Goal: Information Seeking & Learning: Compare options

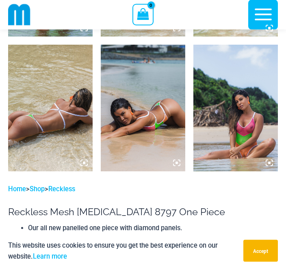
scroll to position [575, 0]
click at [239, 117] on img at bounding box center [235, 108] width 85 height 127
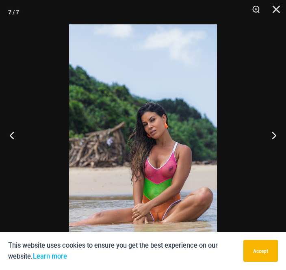
click at [274, 136] on button "Next" at bounding box center [271, 135] width 30 height 41
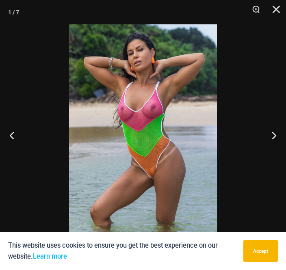
click at [269, 136] on button "Next" at bounding box center [271, 135] width 30 height 41
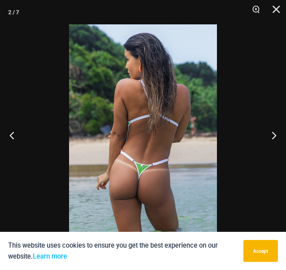
click at [267, 136] on button "Next" at bounding box center [271, 135] width 30 height 41
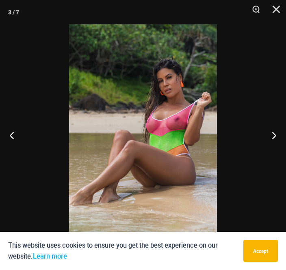
click at [276, 7] on button "Close" at bounding box center [273, 12] width 20 height 24
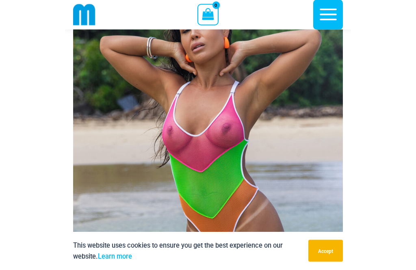
scroll to position [0, 0]
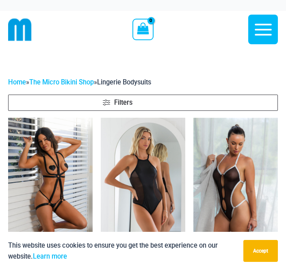
click at [139, 101] on span "Filters" at bounding box center [188, 103] width 170 height 10
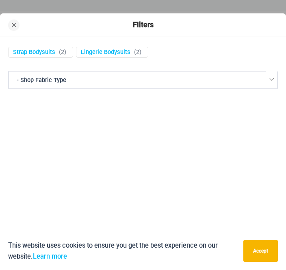
click at [15, 22] on span at bounding box center [13, 25] width 11 height 11
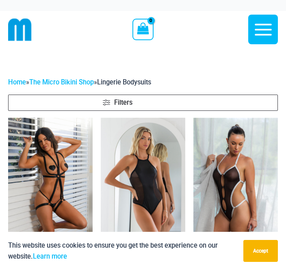
click at [8, 118] on img at bounding box center [8, 118] width 0 height 0
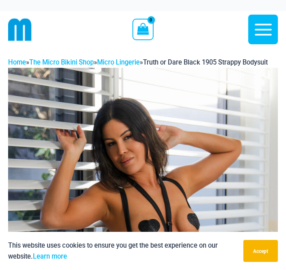
click at [122, 61] on link "Micro Lingerie" at bounding box center [118, 63] width 43 height 8
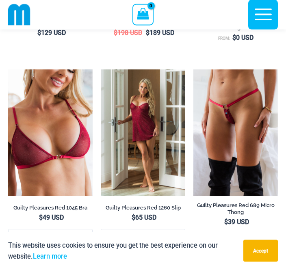
scroll to position [297, 0]
click at [193, 70] on img at bounding box center [193, 70] width 0 height 0
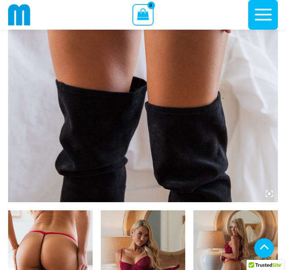
click at [233, 133] on img at bounding box center [143, 0] width 270 height 405
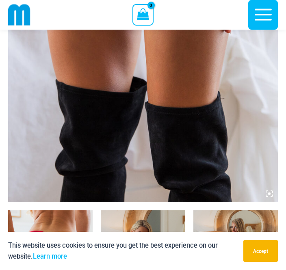
scroll to position [263, 0]
click at [195, 94] on img at bounding box center [143, 0] width 270 height 405
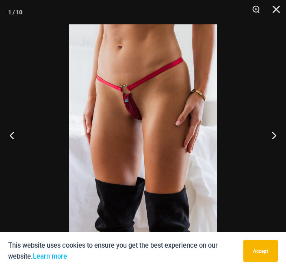
click at [275, 134] on button "Next" at bounding box center [271, 135] width 30 height 41
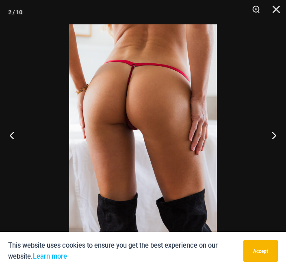
click at [270, 133] on button "Next" at bounding box center [271, 135] width 30 height 41
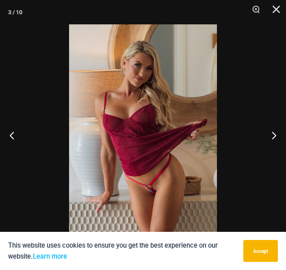
click at [266, 134] on button "Next" at bounding box center [271, 135] width 30 height 41
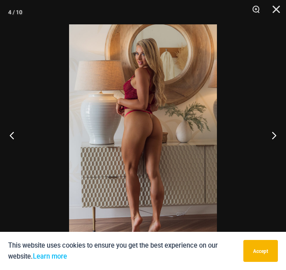
click at [266, 133] on button "Next" at bounding box center [271, 135] width 30 height 41
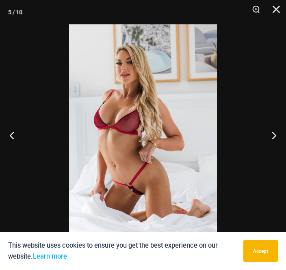
click at [264, 132] on button "Next" at bounding box center [271, 135] width 30 height 41
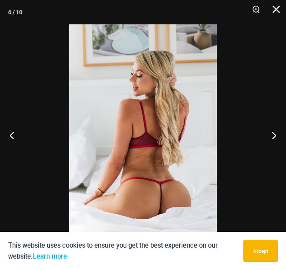
click at [264, 131] on button "Next" at bounding box center [271, 135] width 30 height 41
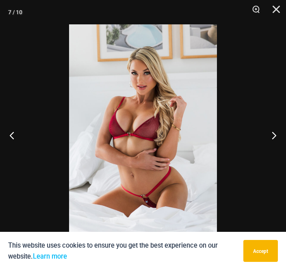
click at [267, 129] on button "Next" at bounding box center [271, 135] width 30 height 41
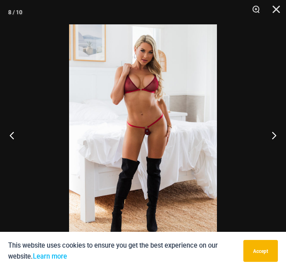
click at [269, 128] on button "Next" at bounding box center [271, 135] width 30 height 41
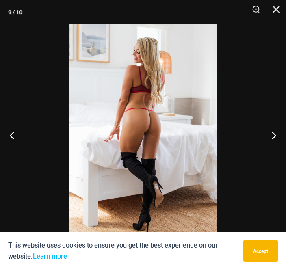
click at [267, 130] on button "Next" at bounding box center [271, 135] width 30 height 41
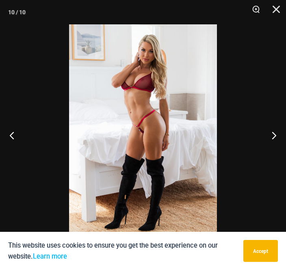
click at [268, 130] on button "Next" at bounding box center [271, 135] width 30 height 41
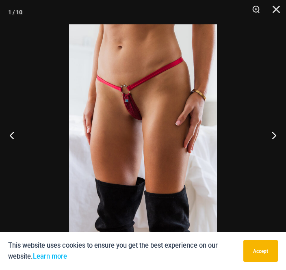
click at [267, 132] on button "Next" at bounding box center [271, 135] width 30 height 41
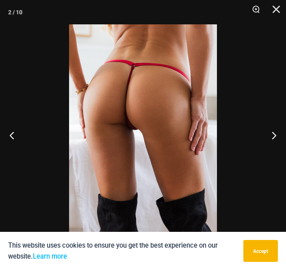
click at [267, 131] on button "Next" at bounding box center [271, 135] width 30 height 41
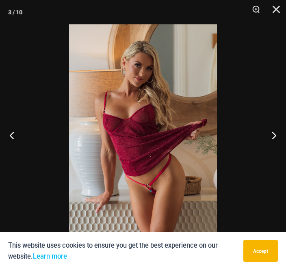
click at [276, 13] on button "Close" at bounding box center [273, 12] width 20 height 24
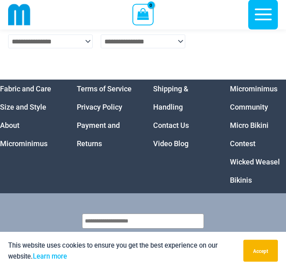
scroll to position [3117, 0]
